Goal: Transaction & Acquisition: Book appointment/travel/reservation

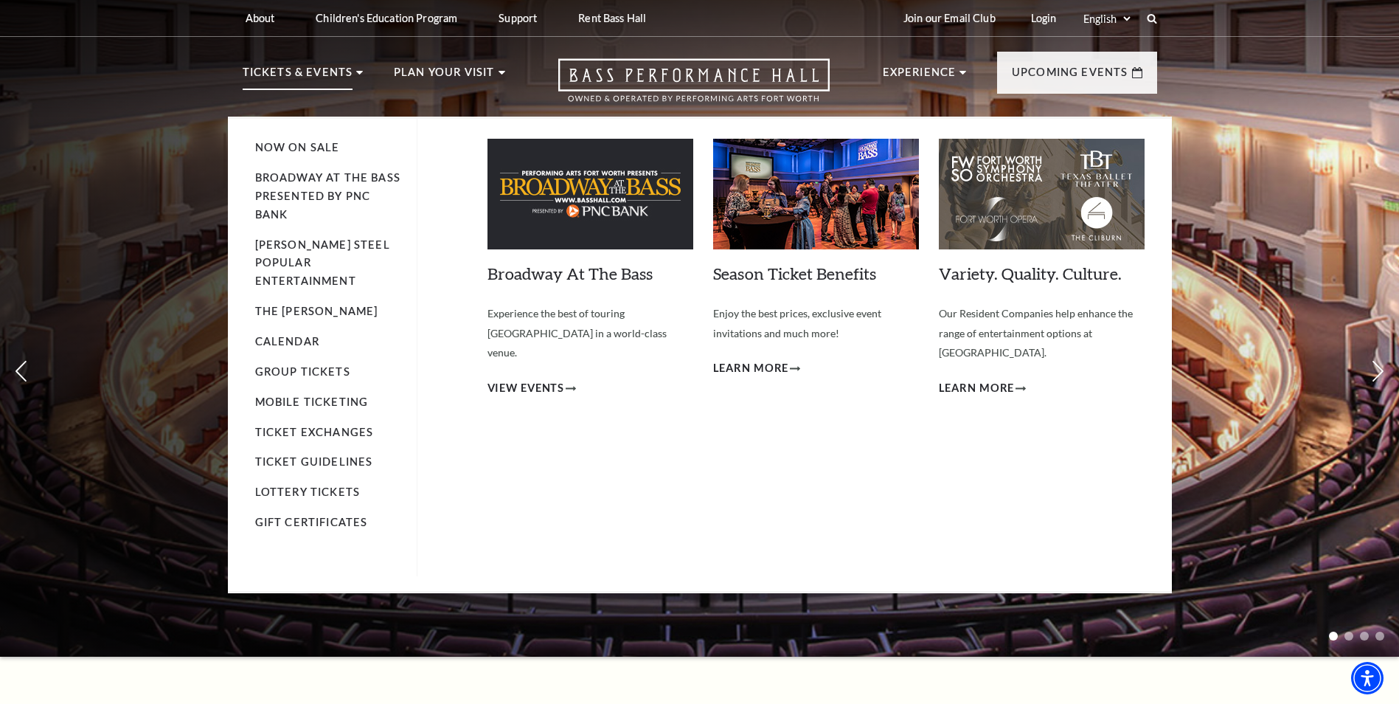
click at [329, 72] on p "Tickets & Events" at bounding box center [298, 76] width 111 height 27
click at [315, 147] on link "Now On Sale" at bounding box center [297, 147] width 85 height 13
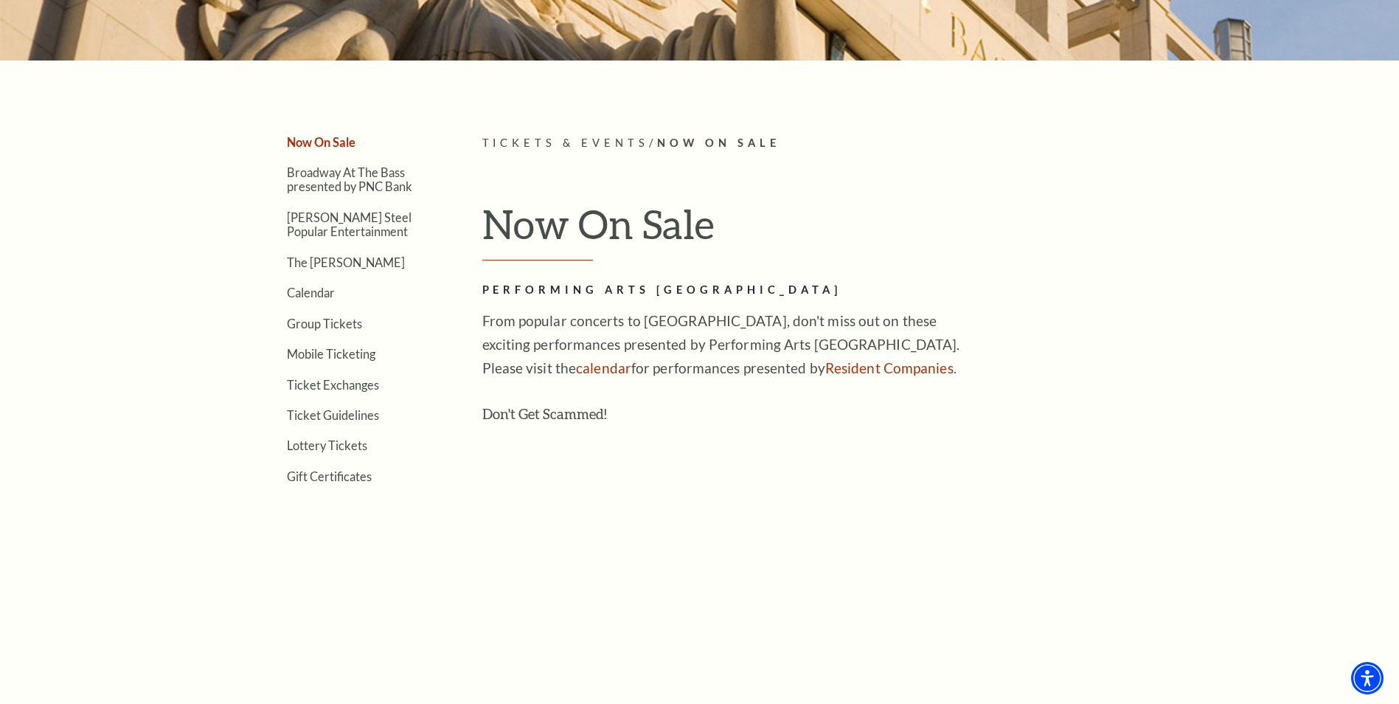
scroll to position [443, 0]
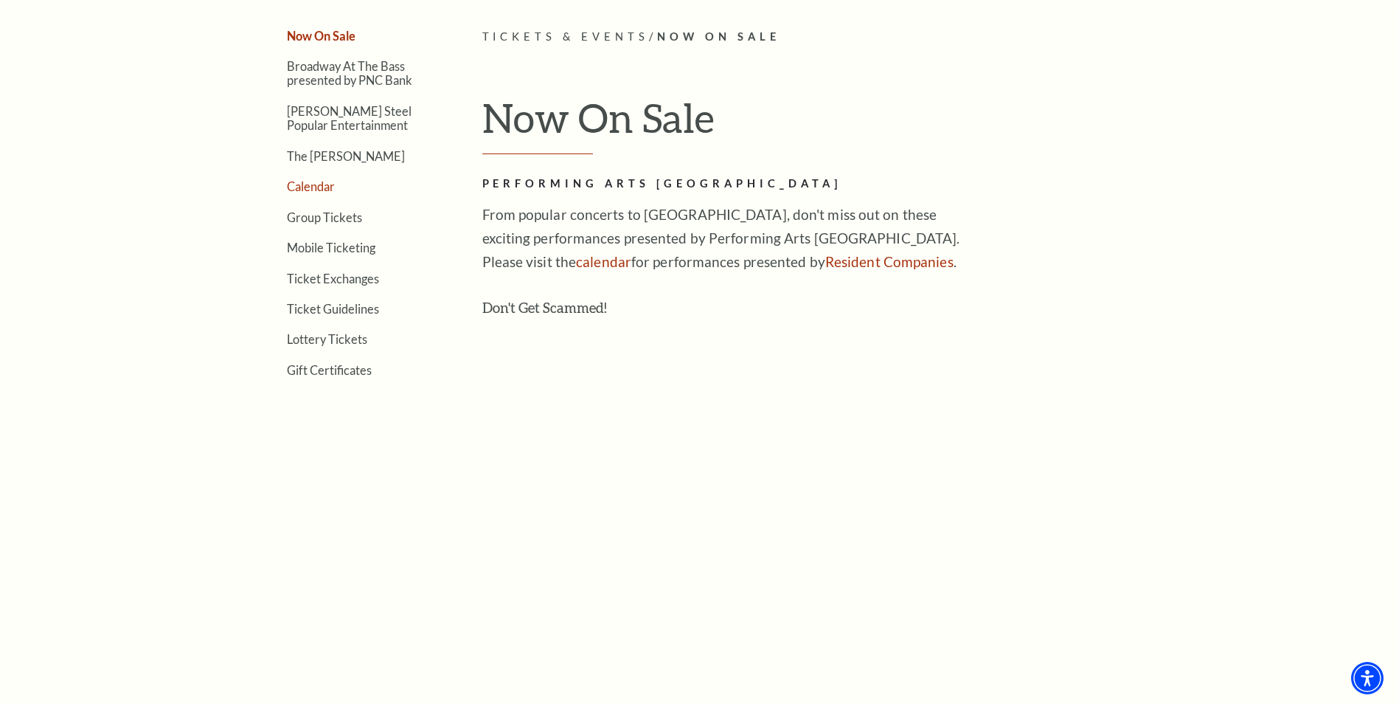
click at [313, 187] on link "Calendar" at bounding box center [311, 186] width 48 height 14
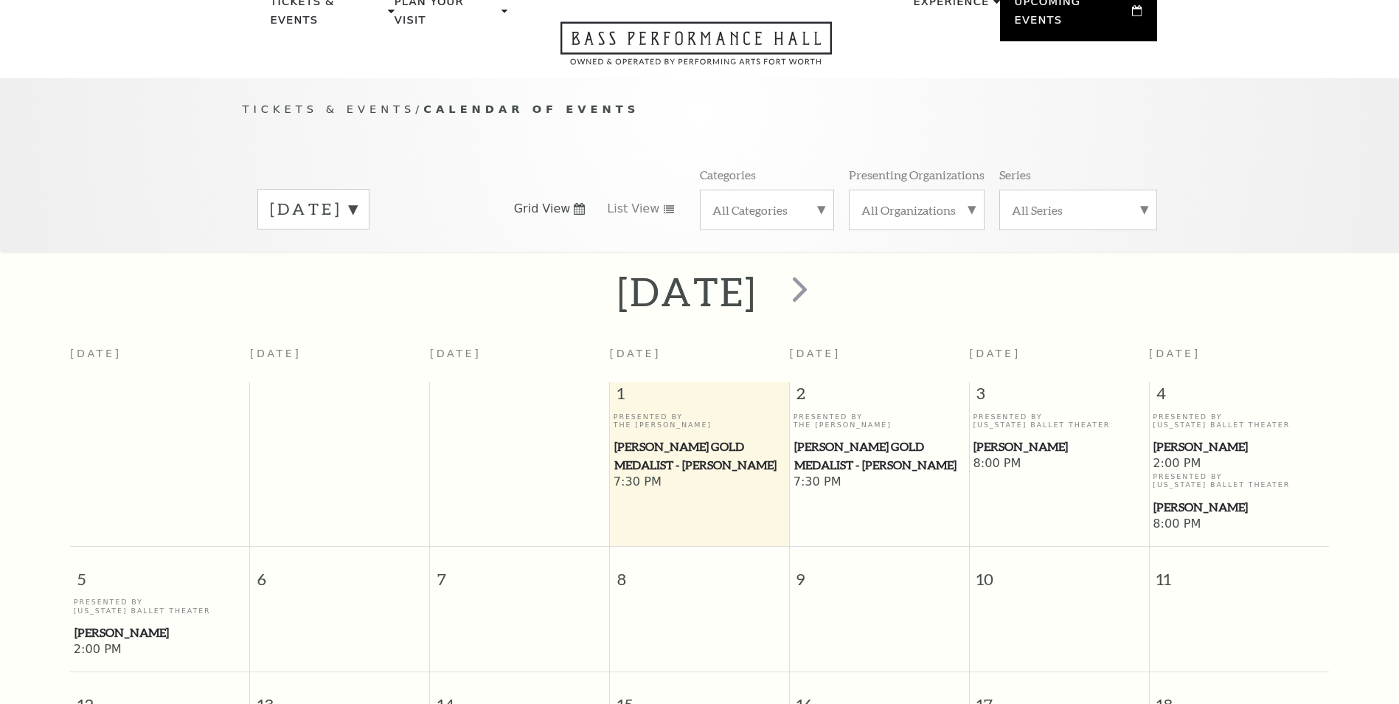
scroll to position [131, 0]
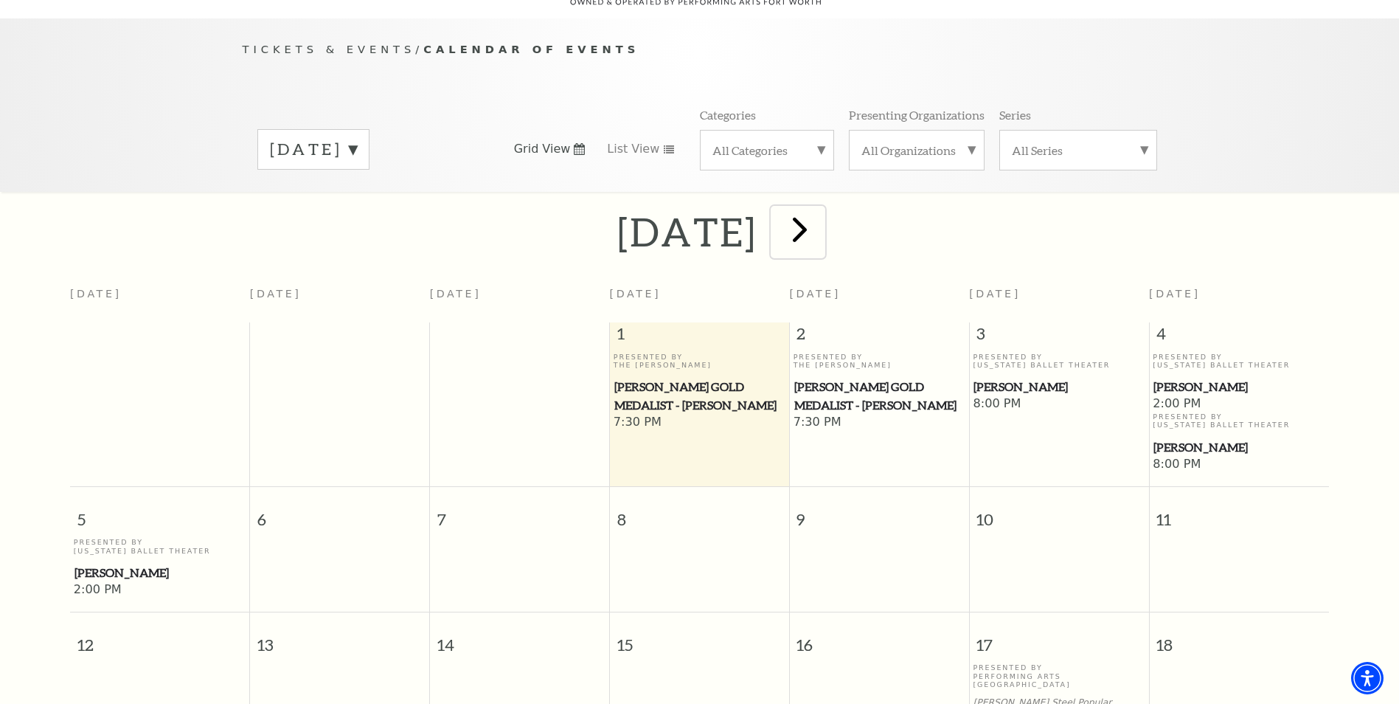
click at [821, 220] on span "next" at bounding box center [800, 229] width 42 height 42
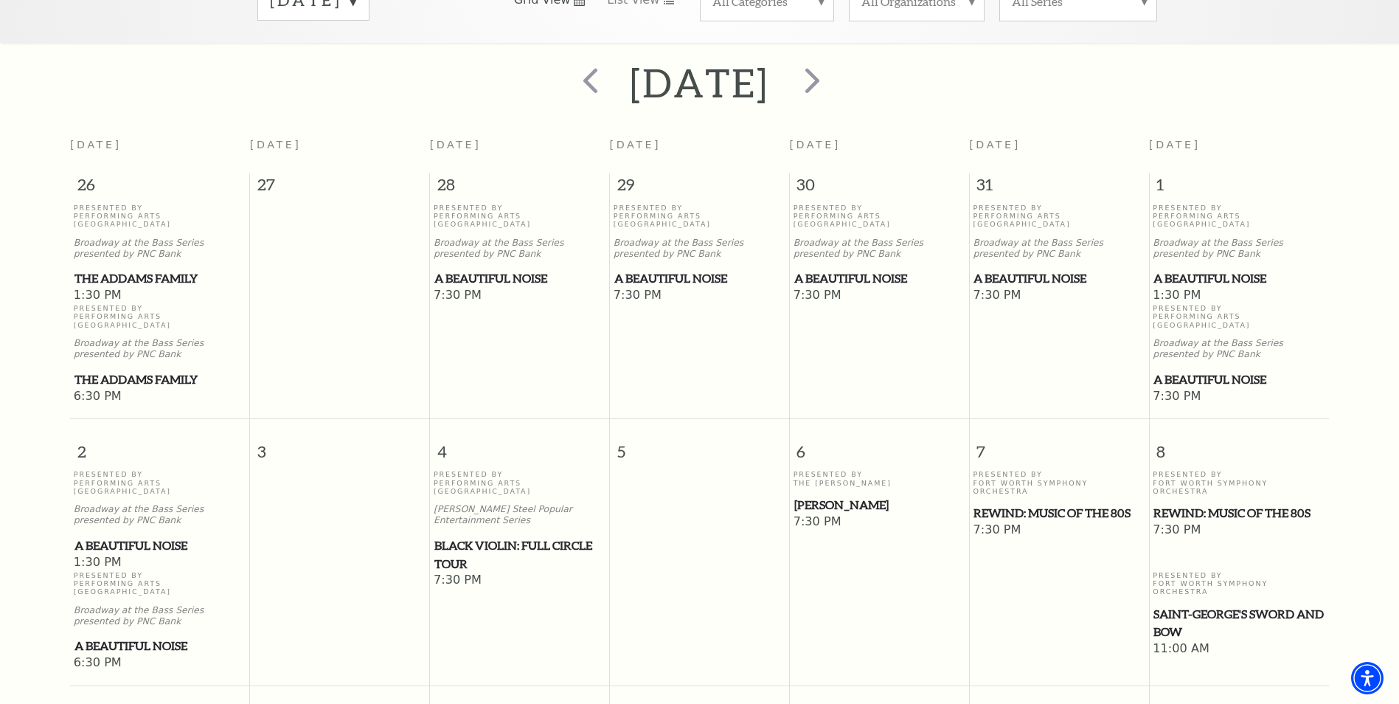
scroll to position [278, 0]
click at [834, 74] on span "next" at bounding box center [813, 81] width 42 height 42
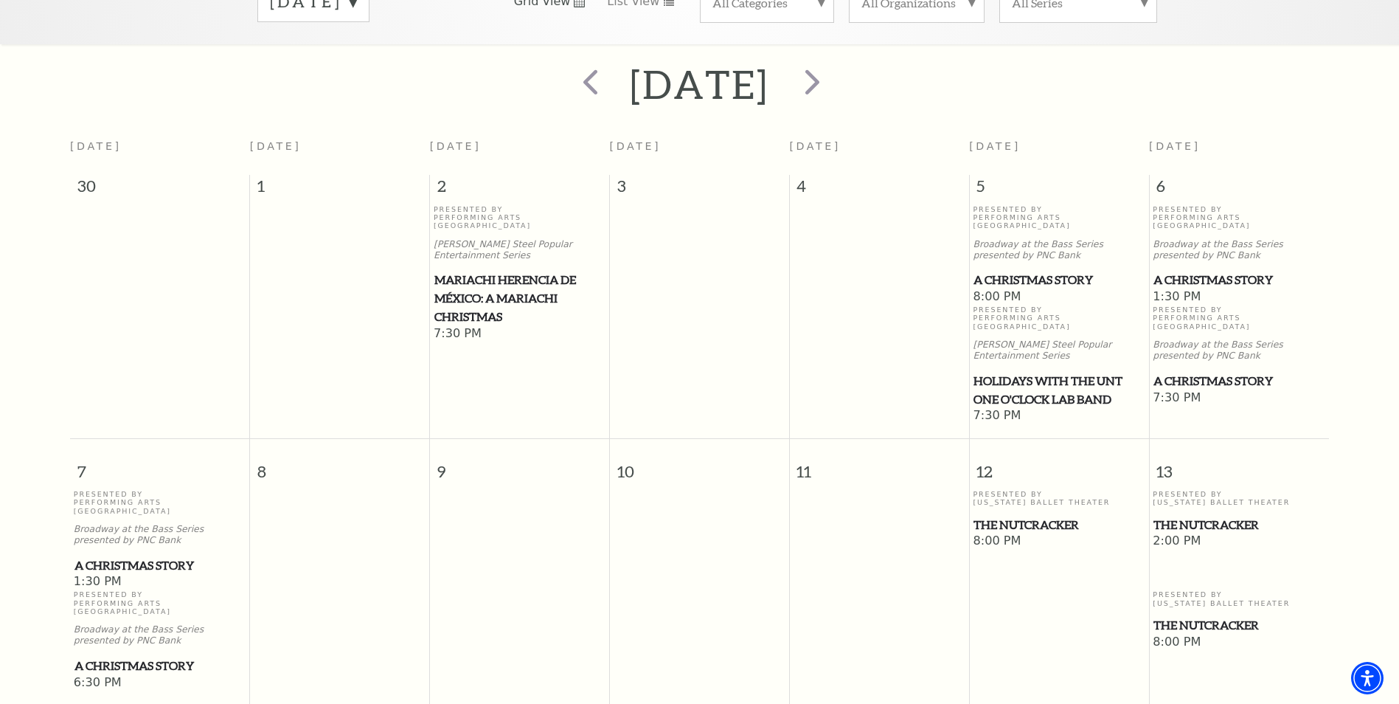
click at [1050, 516] on span "The Nutcracker" at bounding box center [1059, 525] width 170 height 18
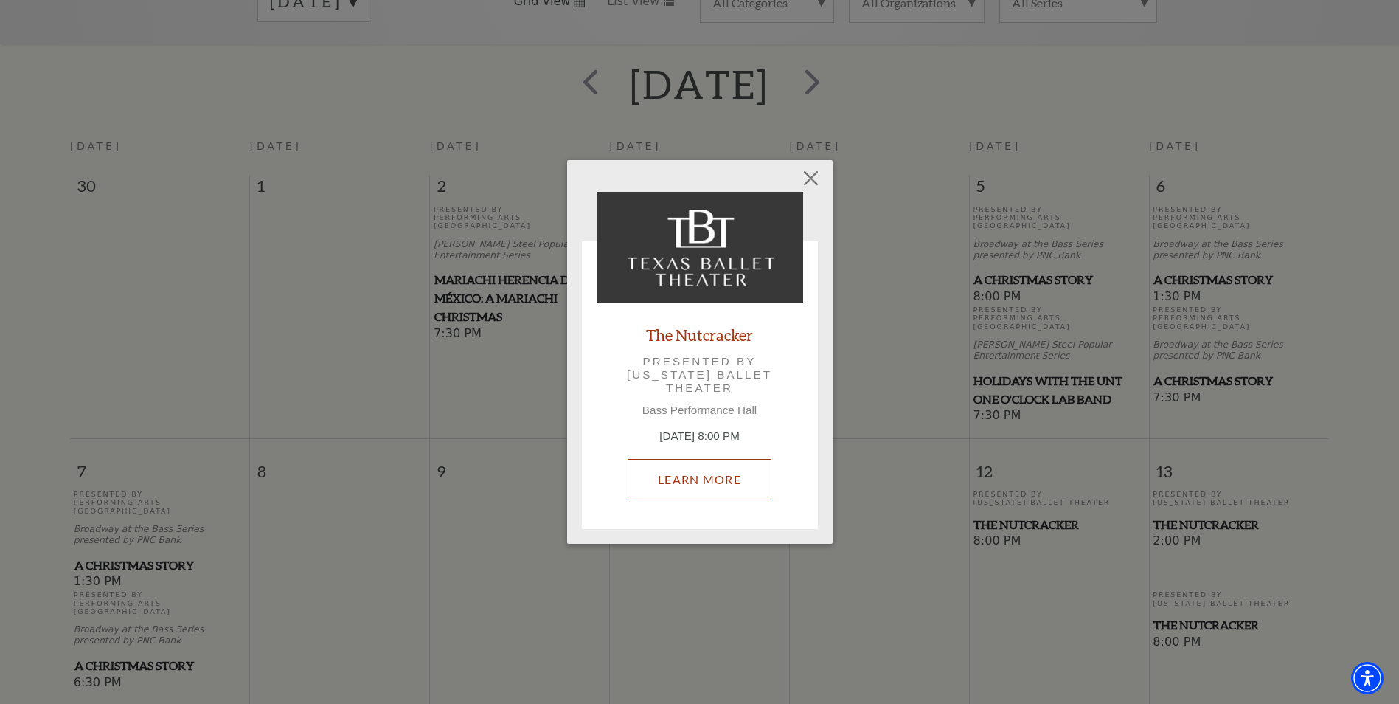
click at [684, 473] on link "Learn More" at bounding box center [700, 479] width 144 height 41
